Goal: Find specific page/section: Find specific page/section

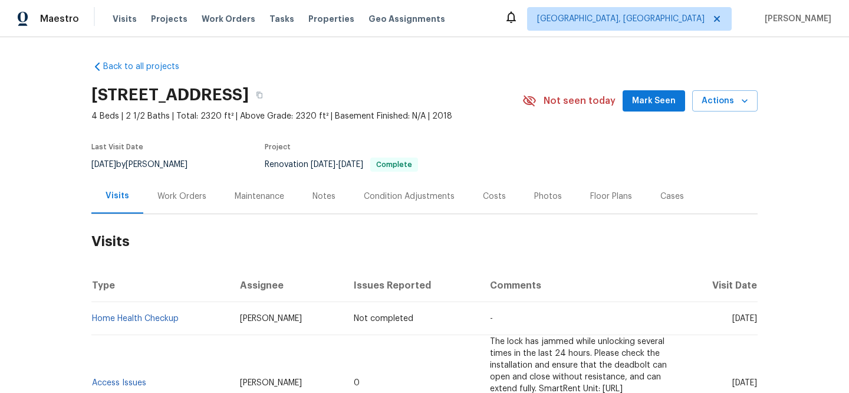
click at [317, 25] on div "Visits Projects Work Orders Tasks Properties Geo Assignments" at bounding box center [286, 19] width 347 height 24
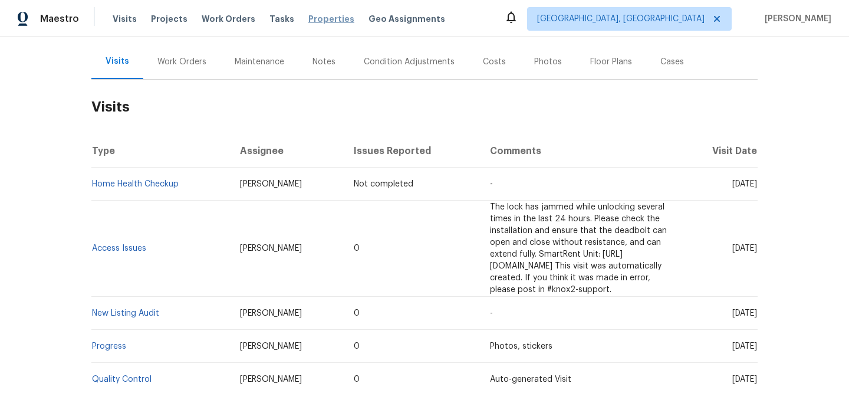
click at [319, 18] on span "Properties" at bounding box center [332, 19] width 46 height 12
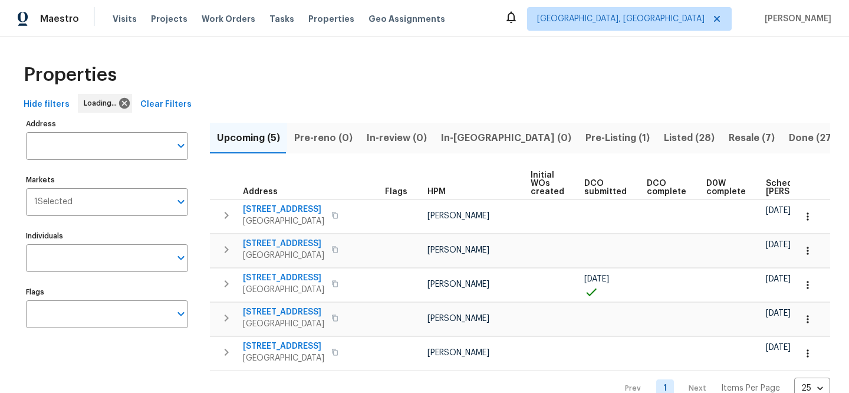
click at [167, 109] on span "Clear Filters" at bounding box center [165, 104] width 51 height 15
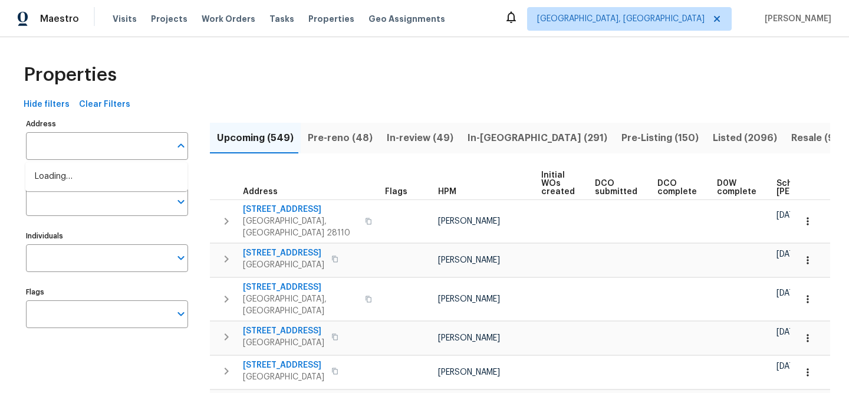
click at [115, 146] on input "Address" at bounding box center [98, 146] width 145 height 28
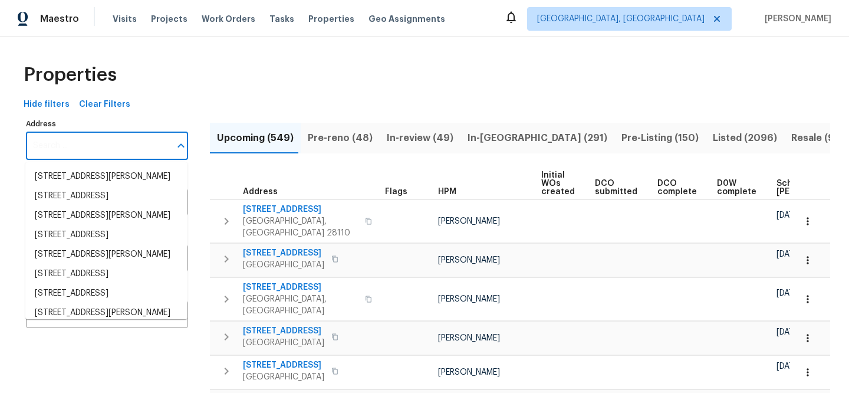
paste input "17604 E 19th Street Ct S, Independence, MO 64057"
type input "17604 E 19th Street Ct S, Independence, MO 64057"
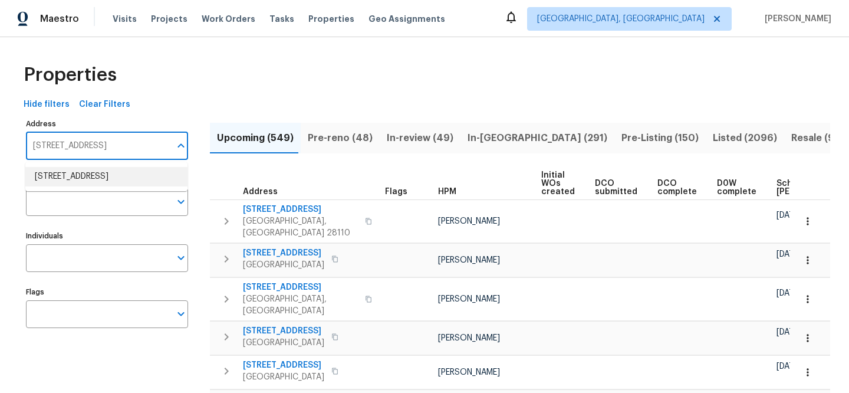
click at [129, 186] on li "17604 E 19th Street Ct S Independence MO 64057" at bounding box center [106, 176] width 162 height 19
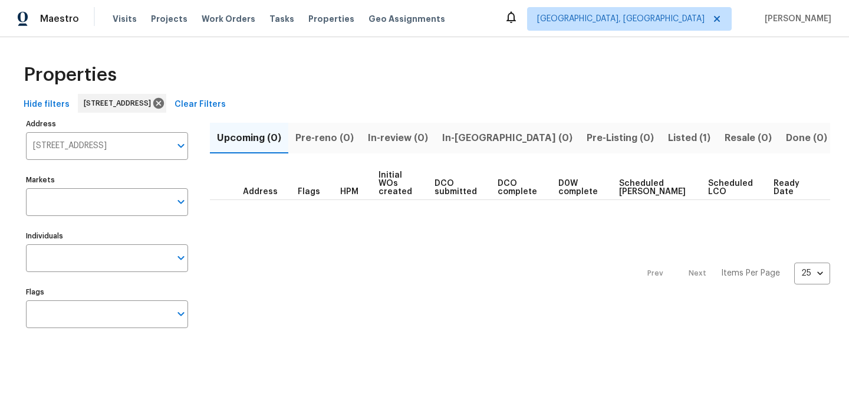
click at [668, 137] on span "Listed (1)" at bounding box center [689, 138] width 42 height 17
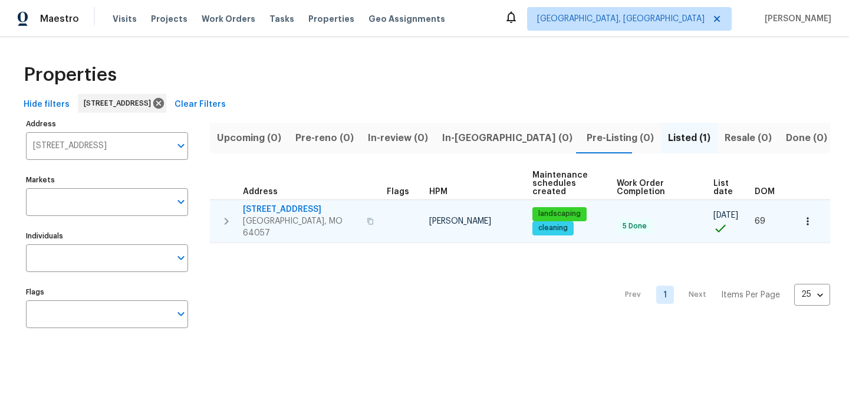
click at [280, 205] on span "17604 E 19th Street Ct S" at bounding box center [301, 210] width 117 height 12
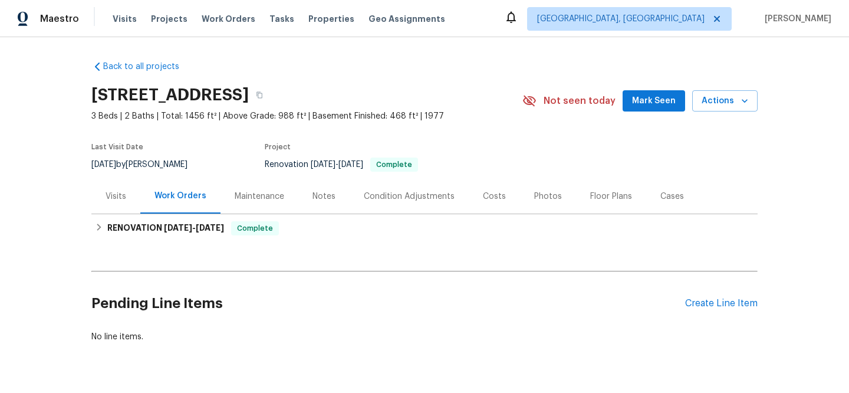
click at [109, 191] on div "Visits" at bounding box center [116, 197] width 21 height 12
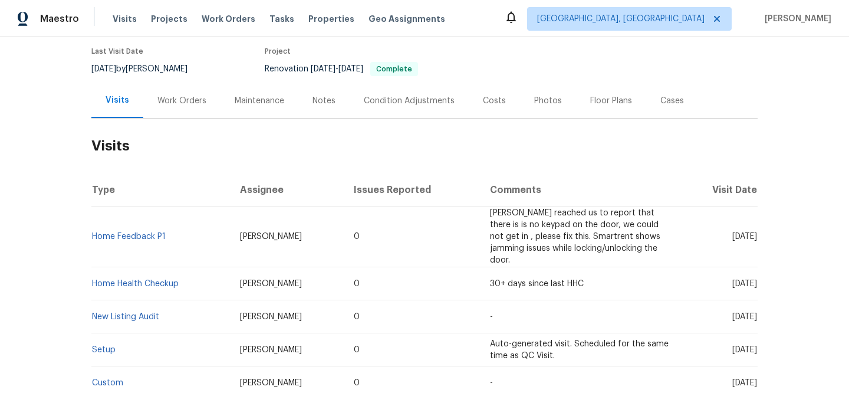
scroll to position [120, 0]
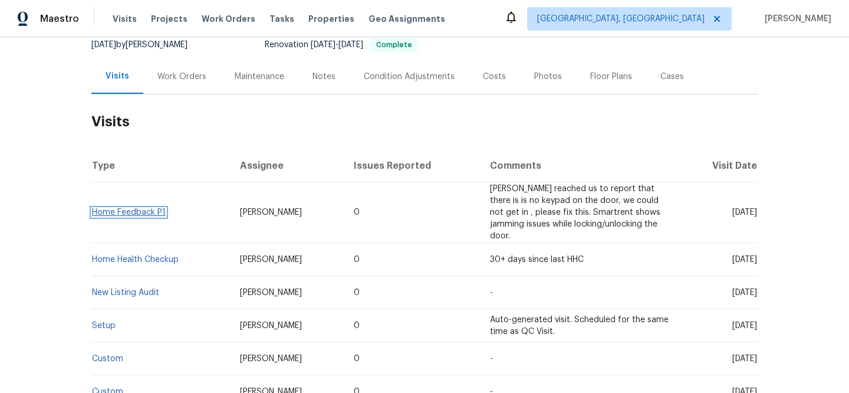
click at [123, 208] on link "Home Feedback P1" at bounding box center [129, 212] width 74 height 8
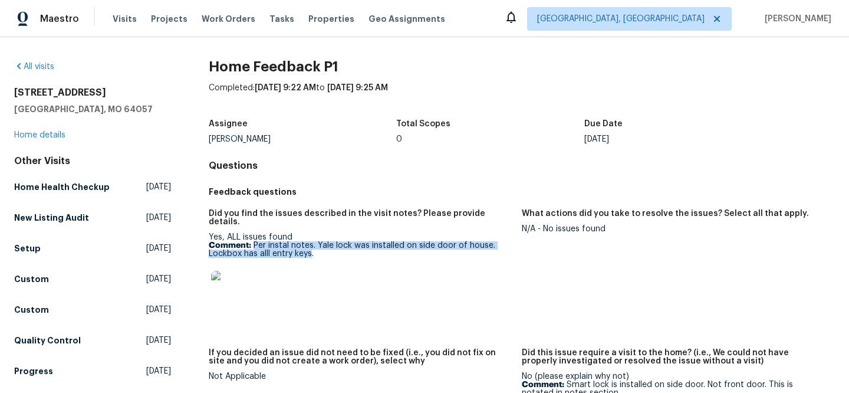
drag, startPoint x: 252, startPoint y: 238, endPoint x: 310, endPoint y: 246, distance: 59.0
click at [310, 246] on p "Comment: Per instal notes. Yale lock was installed on side door of house. Lockb…" at bounding box center [361, 249] width 304 height 17
copy p "Per instal notes. Yale lock was installed on side door of house. Lockbox has al…"
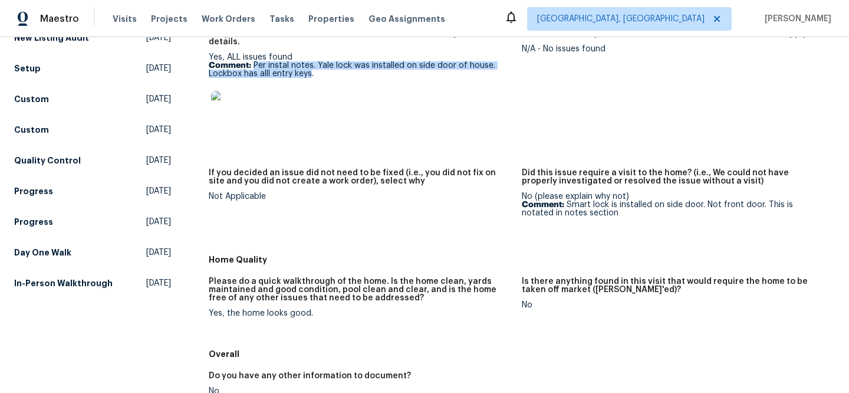
scroll to position [183, 0]
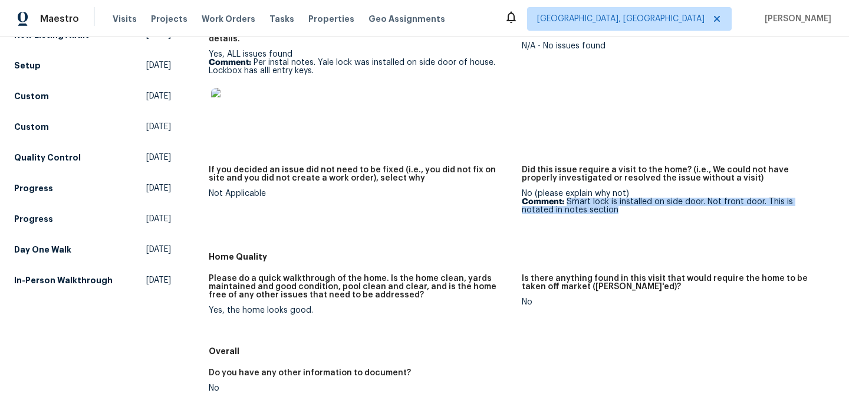
drag, startPoint x: 561, startPoint y: 195, endPoint x: 579, endPoint y: 199, distance: 18.3
click at [579, 199] on p "Comment: Smart lock is installed on side door. Not front door. This is notated …" at bounding box center [674, 206] width 304 height 17
copy p "Smart lock is installed on side door. Not front door. This is notated in notes …"
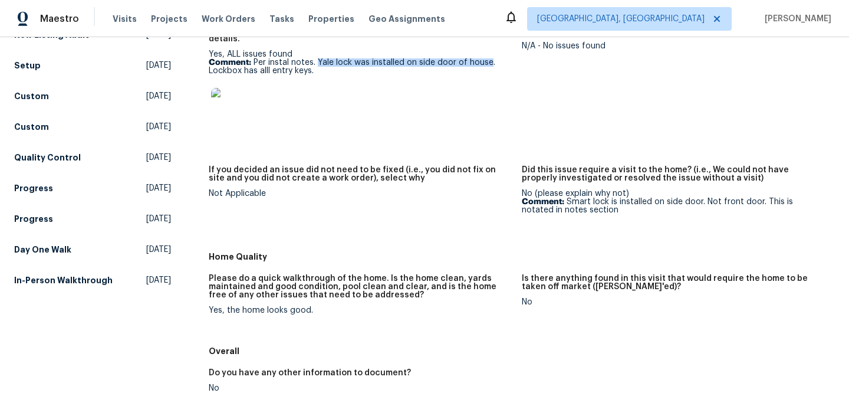
drag, startPoint x: 316, startPoint y: 52, endPoint x: 485, endPoint y: 57, distance: 169.4
click at [485, 58] on p "Comment: Per instal notes. Yale lock was installed on side door of house. Lockb…" at bounding box center [361, 66] width 304 height 17
copy p "Yale lock was installed on side door of house"
click at [309, 21] on span "Properties" at bounding box center [332, 19] width 46 height 12
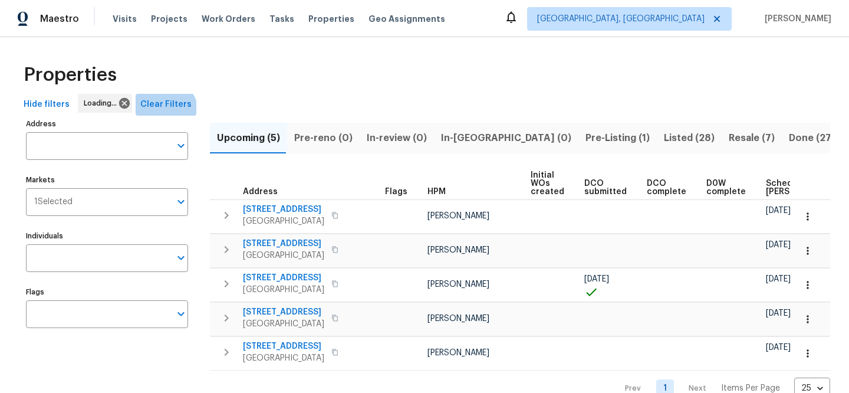
click at [160, 112] on button "Clear Filters" at bounding box center [166, 105] width 61 height 22
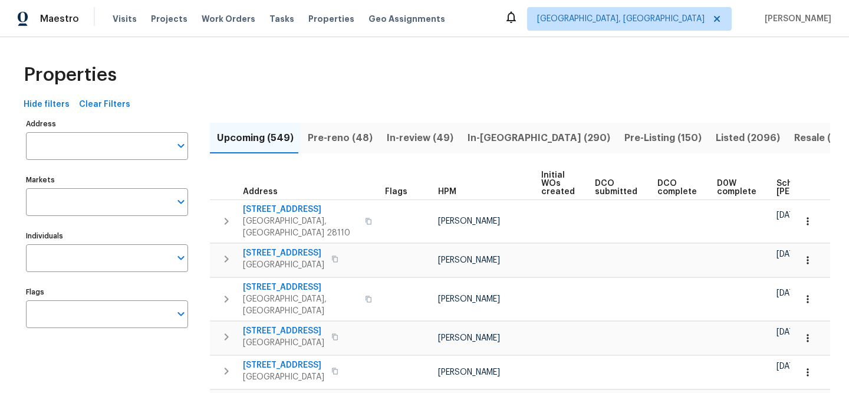
click at [127, 146] on input "Address" at bounding box center [98, 146] width 145 height 28
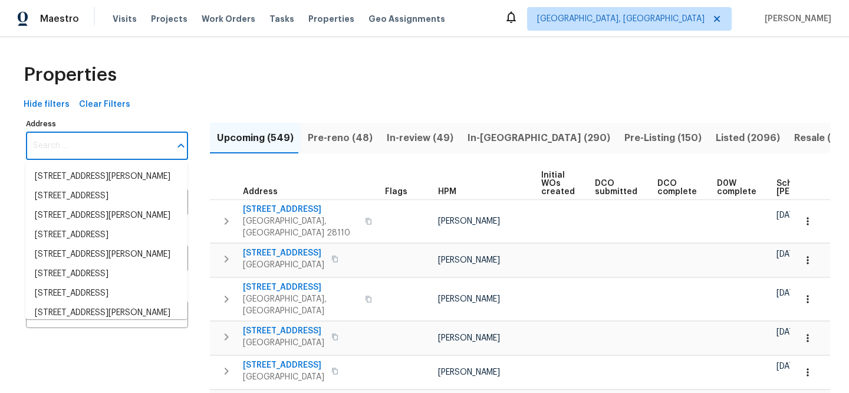
paste input "19710 Quail Ridge Cir"
type input "19710 Quail Ridge Cir"
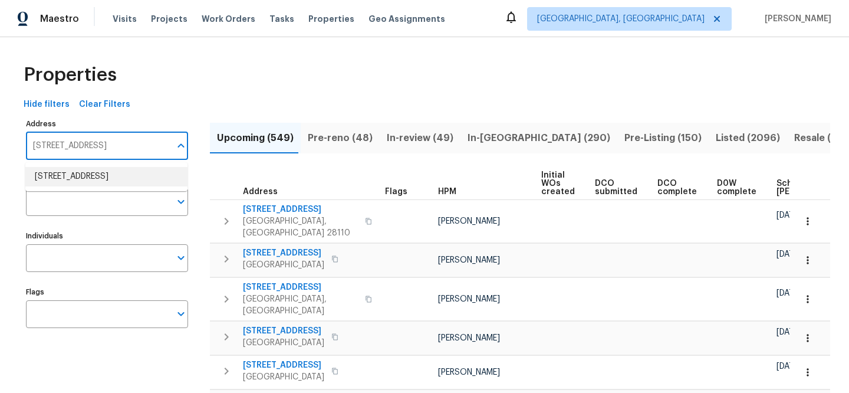
click at [134, 179] on li "19710 Quail Ridge Cir Walnut CA 91789" at bounding box center [106, 176] width 162 height 19
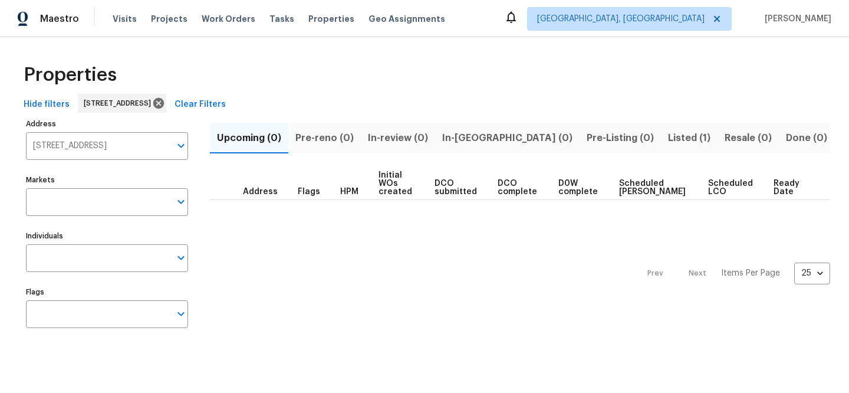
click at [661, 143] on button "Listed (1)" at bounding box center [689, 138] width 57 height 31
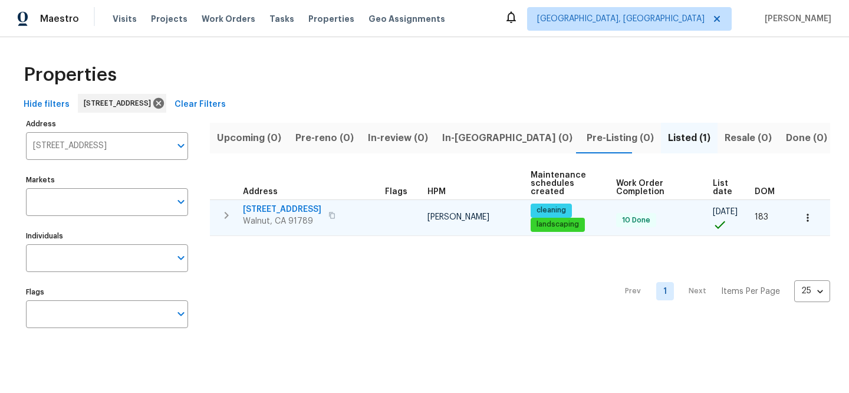
click at [278, 208] on span "19710 Quail Ridge Cir" at bounding box center [282, 210] width 78 height 12
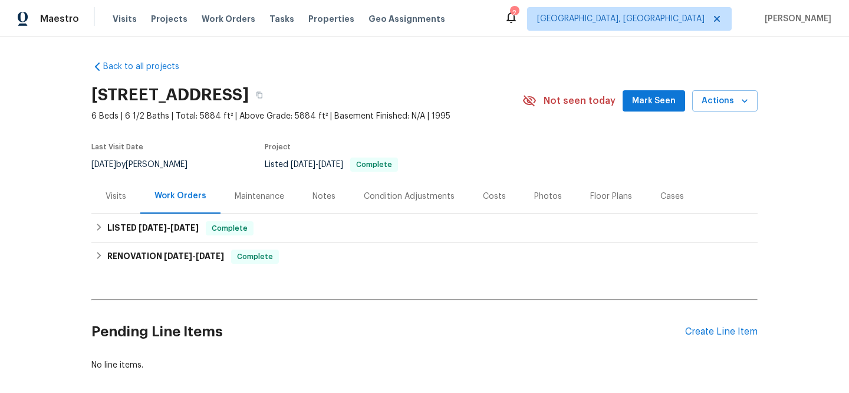
click at [117, 205] on div "Visits" at bounding box center [115, 196] width 49 height 35
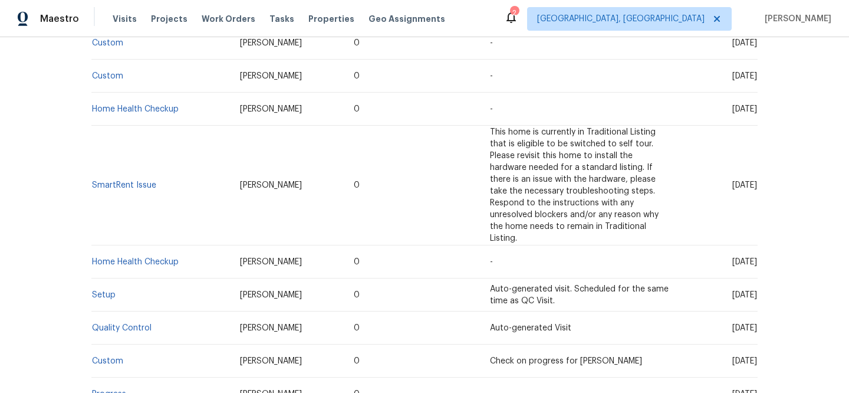
scroll to position [502, 0]
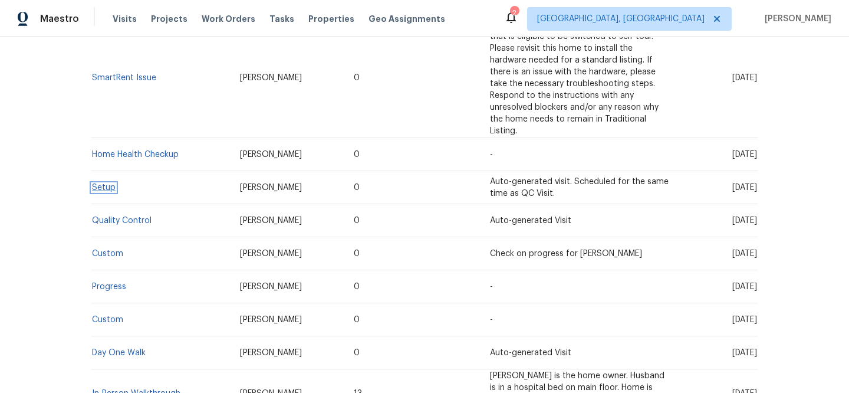
click at [95, 183] on link "Setup" at bounding box center [104, 187] width 24 height 8
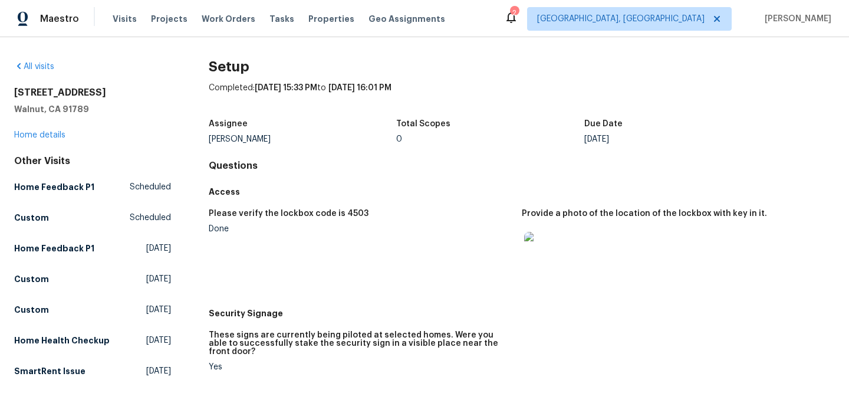
click at [524, 255] on img at bounding box center [543, 251] width 38 height 38
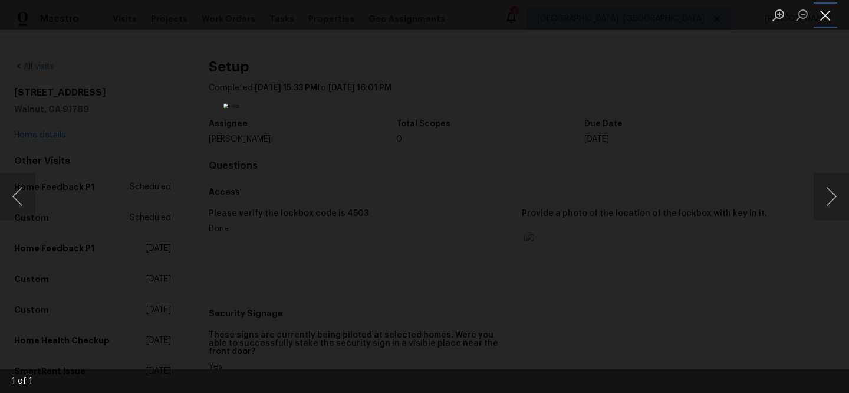
click at [832, 17] on button "Close lightbox" at bounding box center [826, 15] width 24 height 21
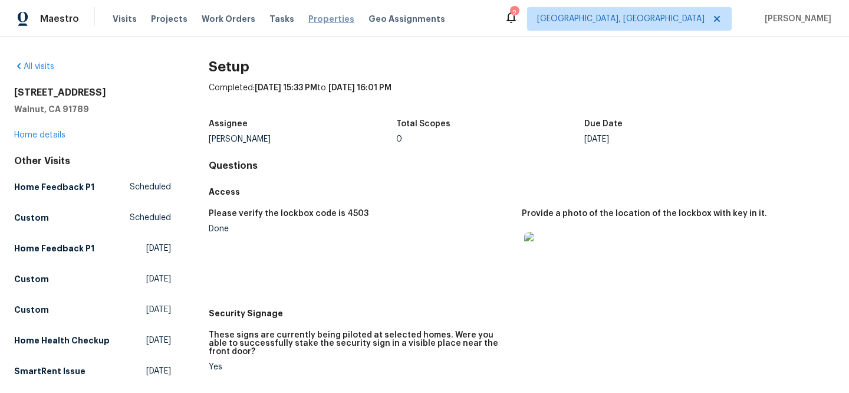
click at [313, 19] on span "Properties" at bounding box center [332, 19] width 46 height 12
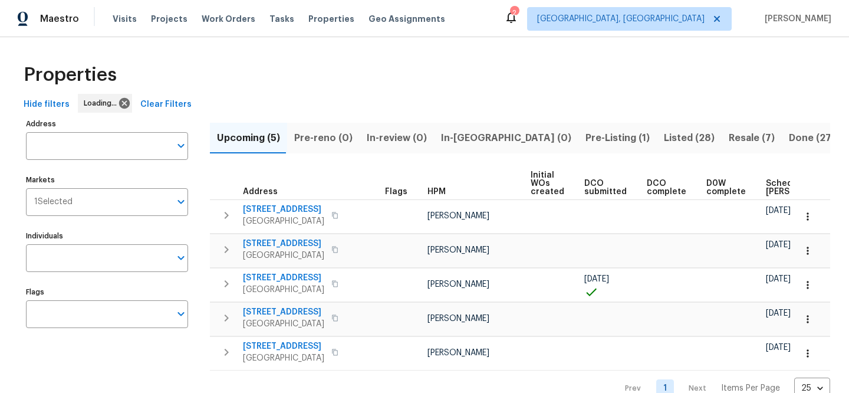
click at [157, 108] on span "Clear Filters" at bounding box center [165, 104] width 51 height 15
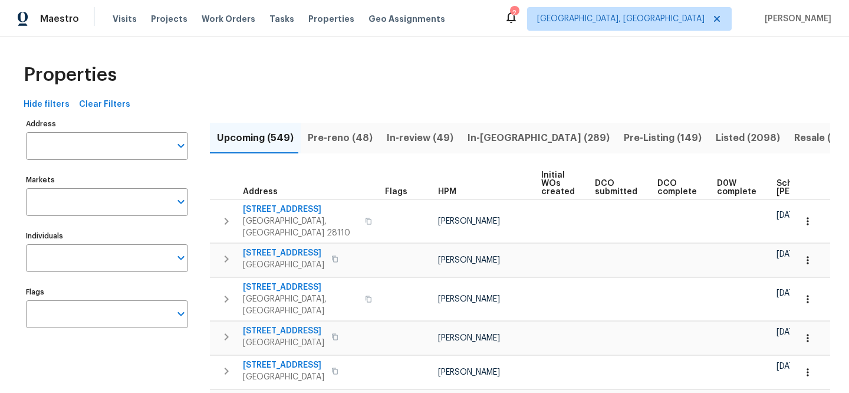
click at [126, 141] on input "Address" at bounding box center [98, 146] width 145 height 28
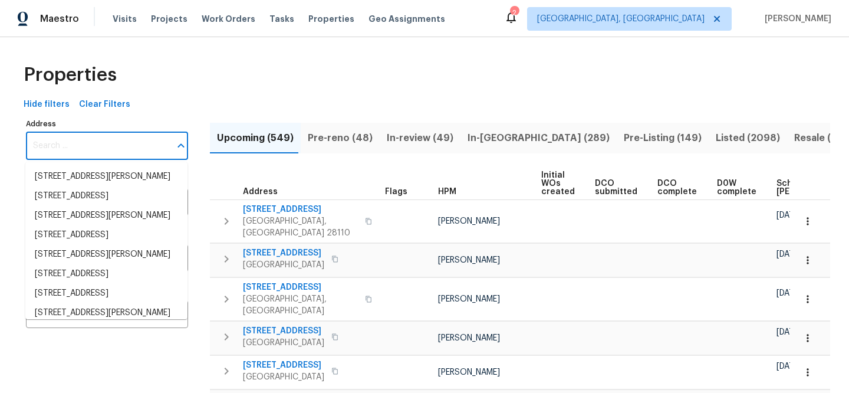
paste input "[STREET_ADDRESS]"
type input "[STREET_ADDRESS]"
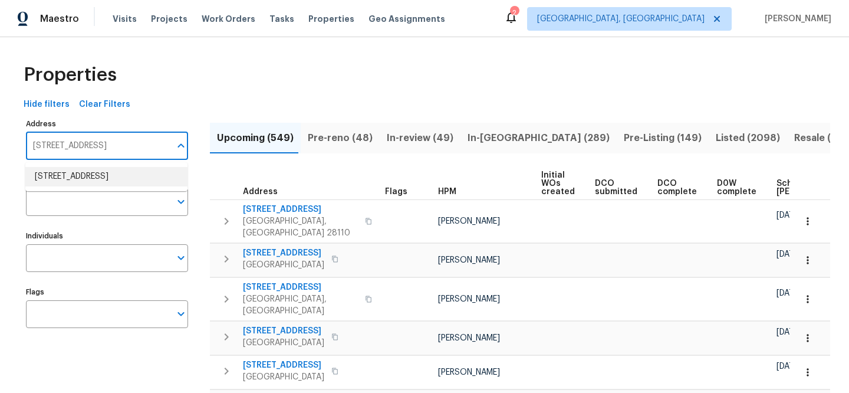
click at [142, 172] on li "180 Kindre St Saint Helens OR 97051" at bounding box center [106, 176] width 162 height 19
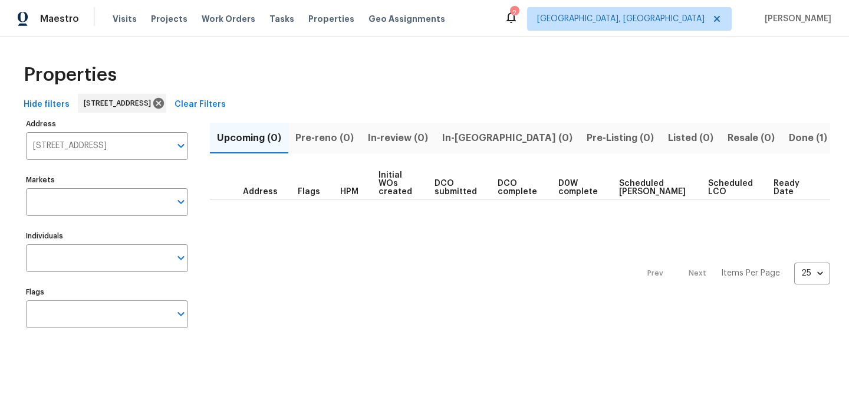
click at [789, 133] on span "Done (1)" at bounding box center [808, 138] width 38 height 17
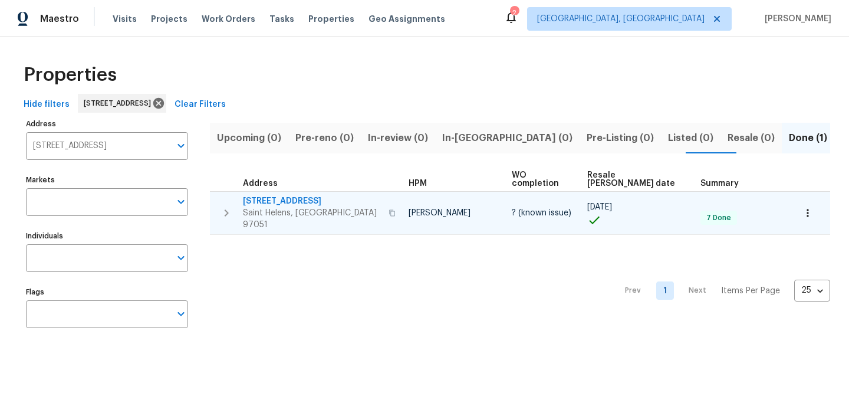
click at [278, 195] on span "180 Kindre St" at bounding box center [312, 201] width 139 height 12
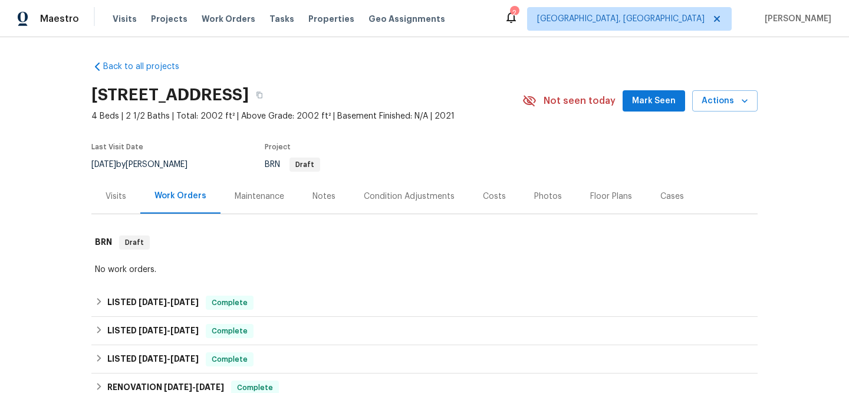
click at [120, 202] on div "Visits" at bounding box center [116, 197] width 21 height 12
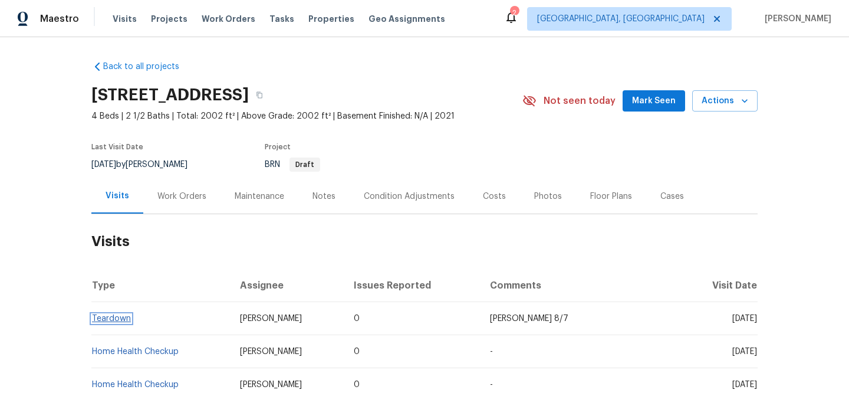
click at [107, 319] on link "Teardown" at bounding box center [111, 318] width 39 height 8
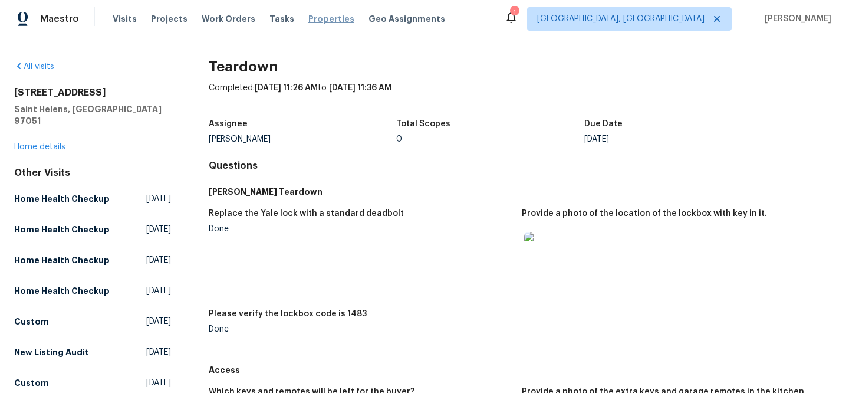
click at [309, 20] on span "Properties" at bounding box center [332, 19] width 46 height 12
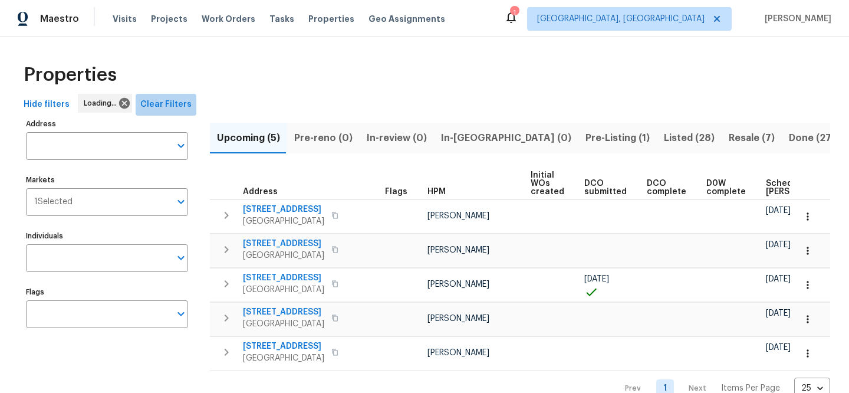
click at [170, 94] on button "Clear Filters" at bounding box center [166, 105] width 61 height 22
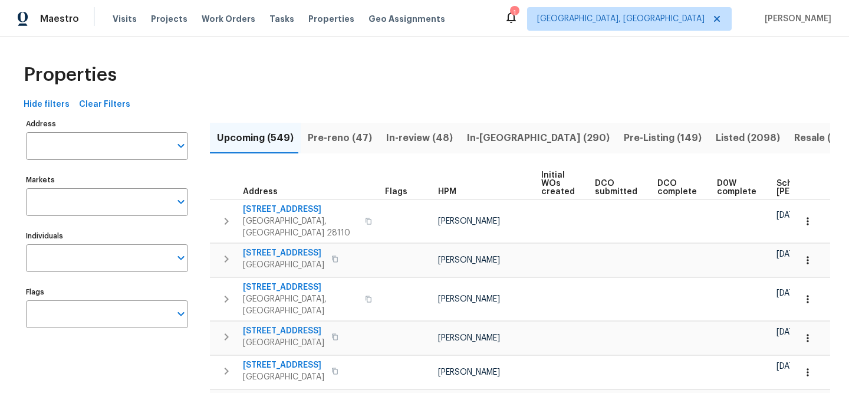
click at [120, 146] on input "Address" at bounding box center [98, 146] width 145 height 28
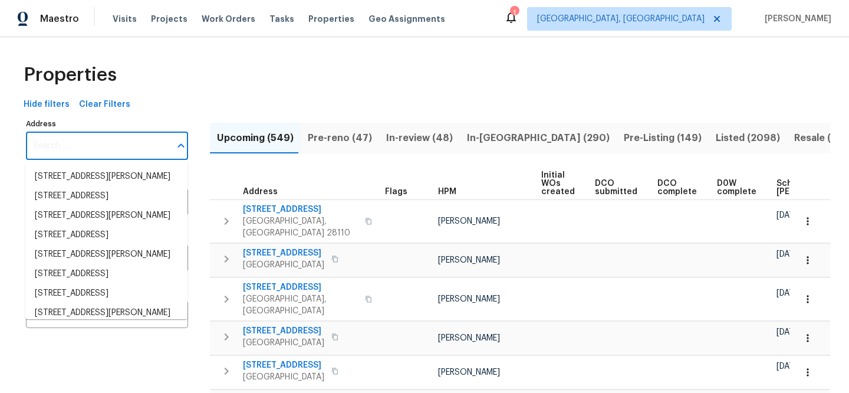
paste input "[STREET_ADDRESS]"
type input "[STREET_ADDRESS]"
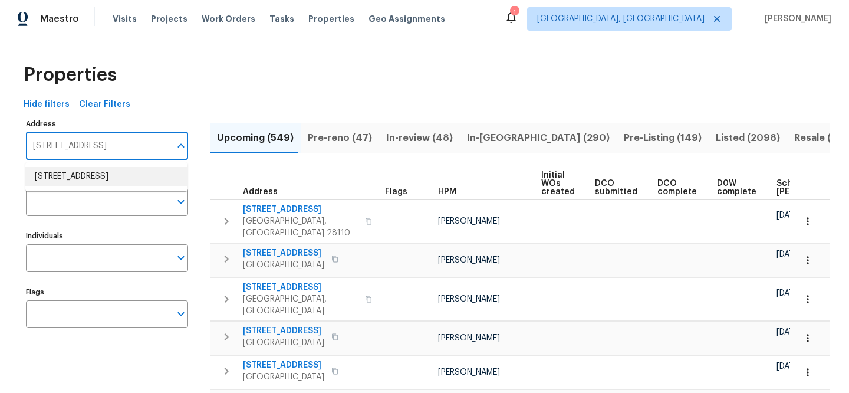
click at [109, 176] on li "11753 Pawleys Ct Indianapolis IN 46235" at bounding box center [106, 176] width 162 height 19
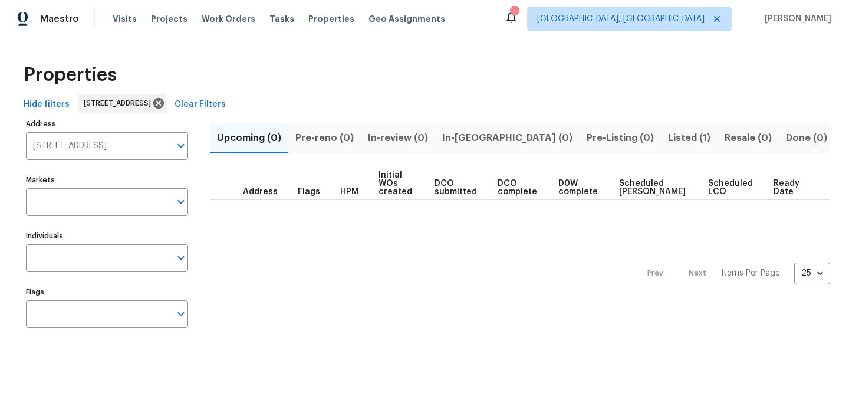
click at [668, 139] on span "Listed (1)" at bounding box center [689, 138] width 42 height 17
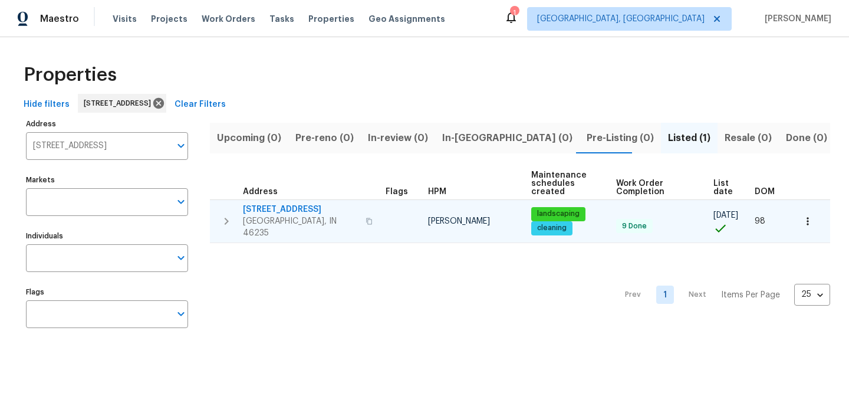
click at [281, 206] on span "[STREET_ADDRESS]" at bounding box center [301, 210] width 116 height 12
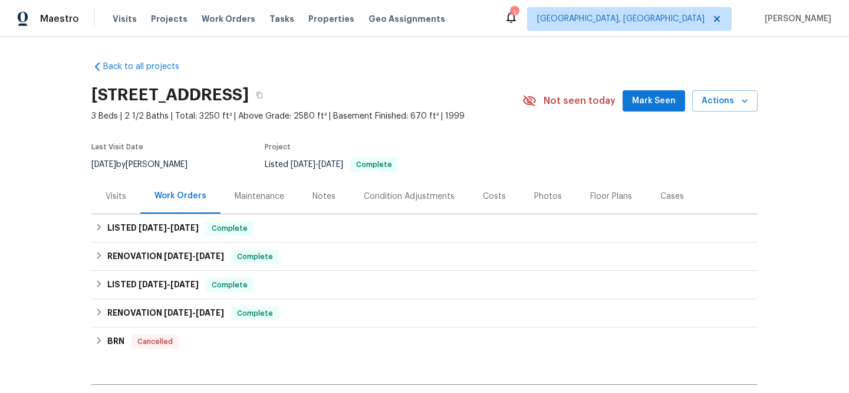
click at [120, 196] on div "Visits" at bounding box center [116, 197] width 21 height 12
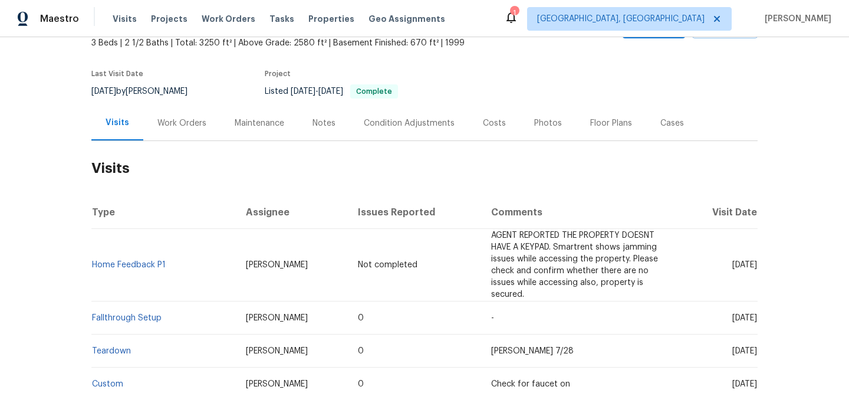
scroll to position [100, 0]
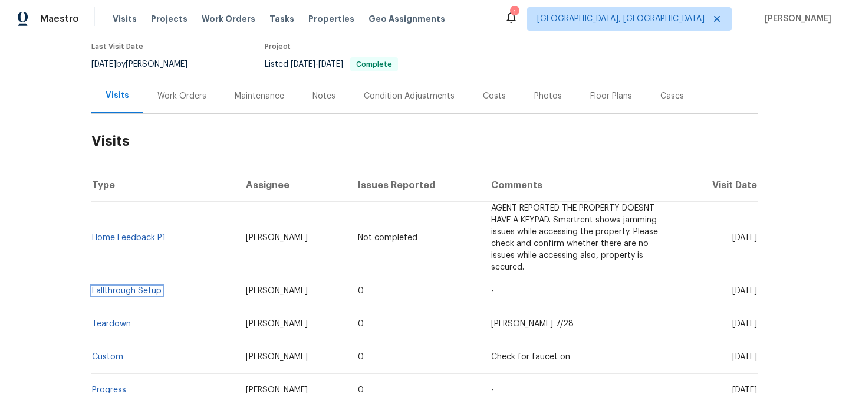
click at [140, 287] on link "Fallthrough Setup" at bounding box center [127, 291] width 70 height 8
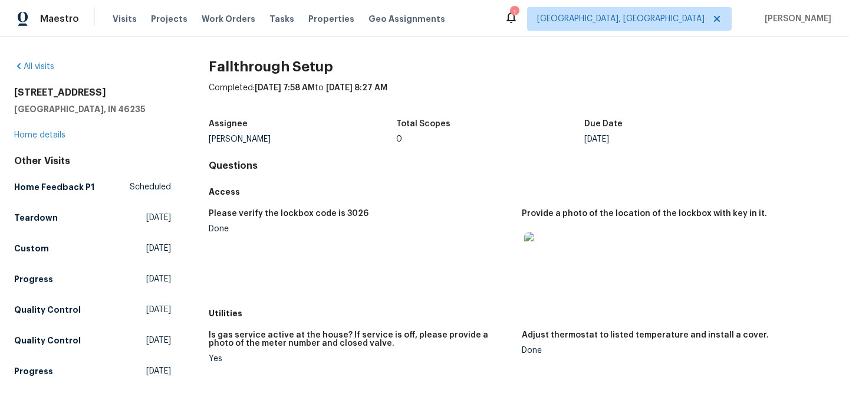
click at [542, 257] on img at bounding box center [543, 251] width 38 height 38
